Goal: Browse casually: Explore the website without a specific task or goal

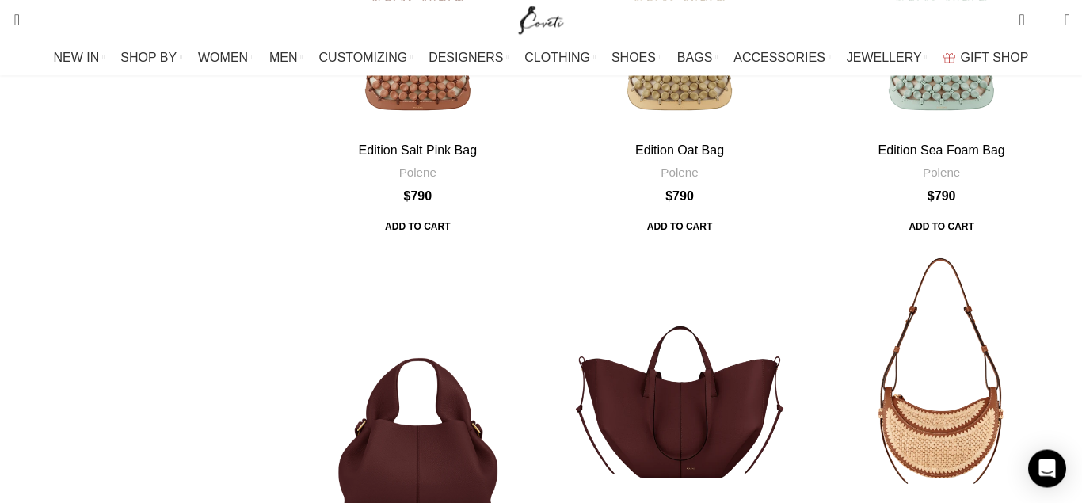
scroll to position [1535, 0]
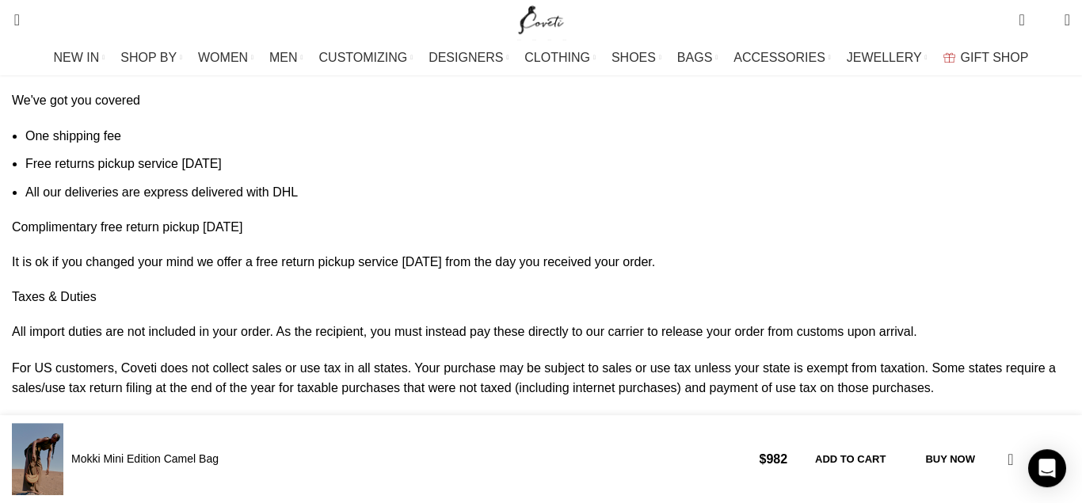
scroll to position [1697, 0]
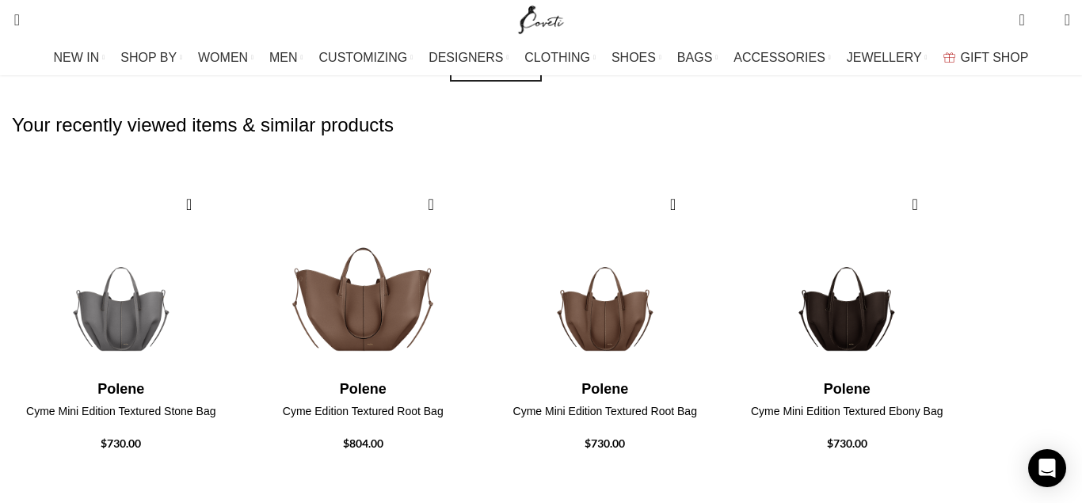
scroll to position [1454, 0]
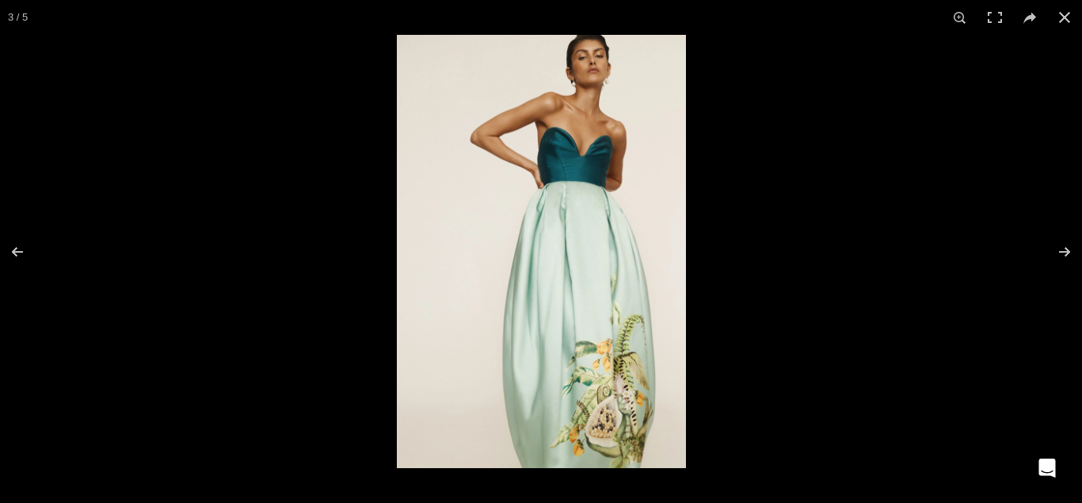
scroll to position [566, 0]
click at [1068, 17] on button at bounding box center [1064, 17] width 35 height 35
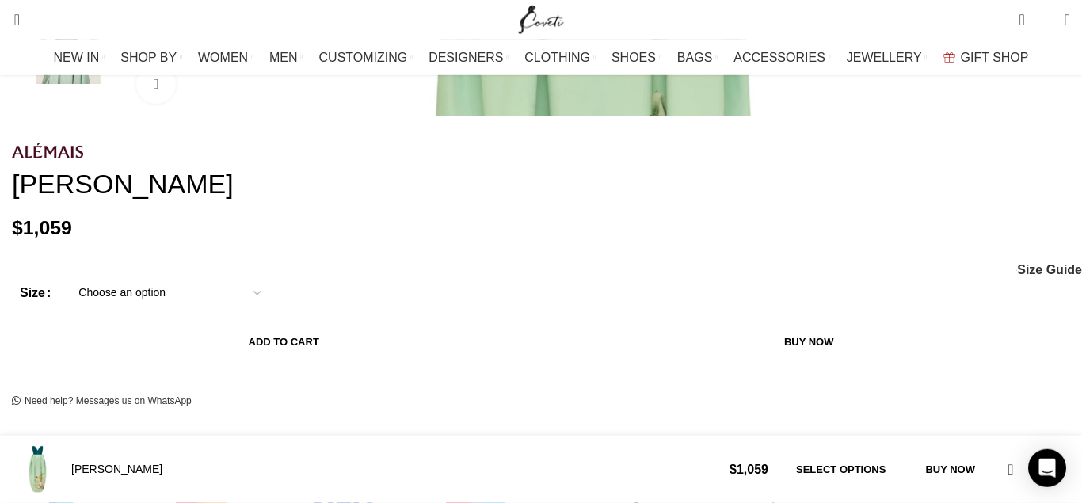
scroll to position [808, 0]
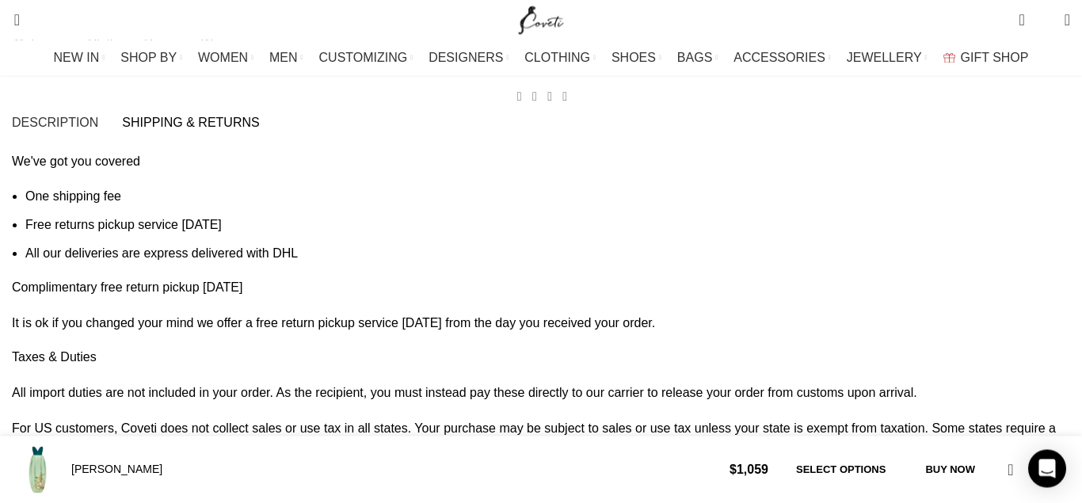
scroll to position [1616, 0]
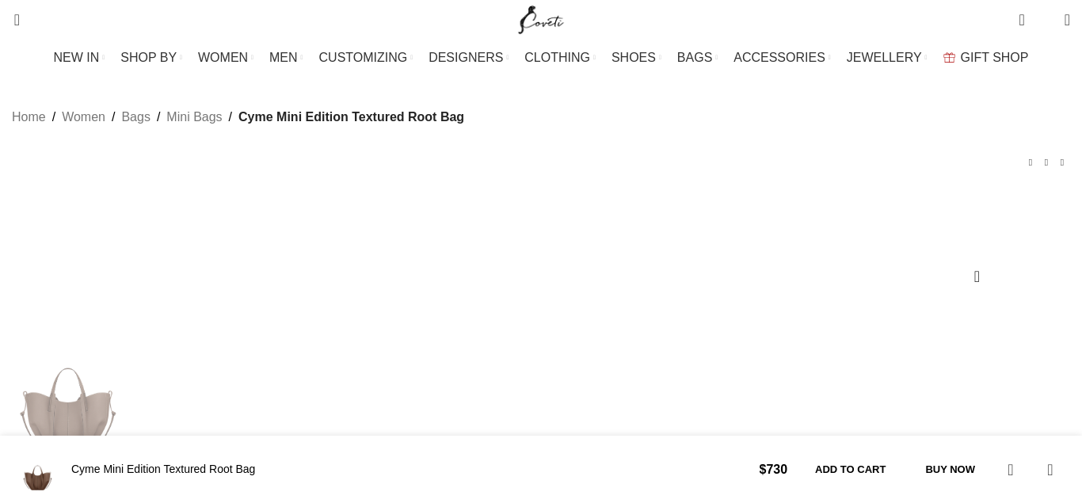
scroll to position [485, 0]
